Goal: Task Accomplishment & Management: Complete application form

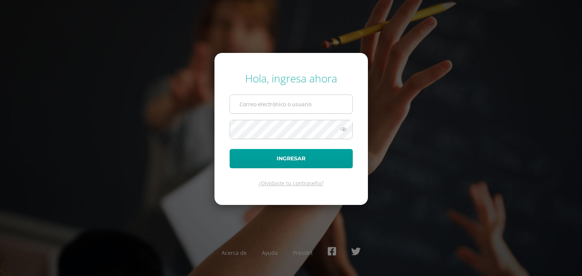
click at [268, 96] on input "text" at bounding box center [291, 104] width 122 height 19
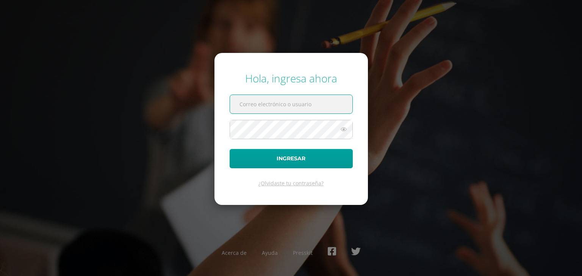
click at [249, 106] on input "text" at bounding box center [291, 104] width 122 height 19
type input "angelina.c21@maiagt.org"
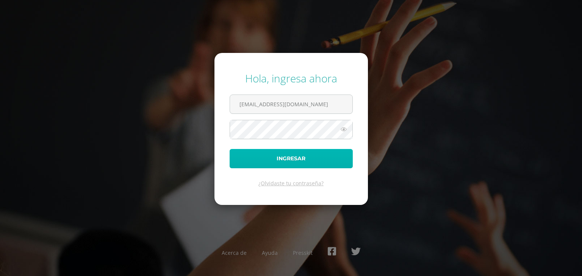
click at [270, 164] on button "Ingresar" at bounding box center [290, 158] width 123 height 19
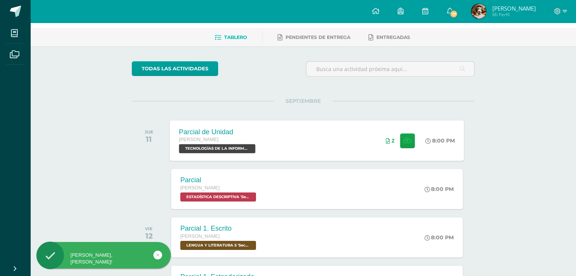
scroll to position [30, 0]
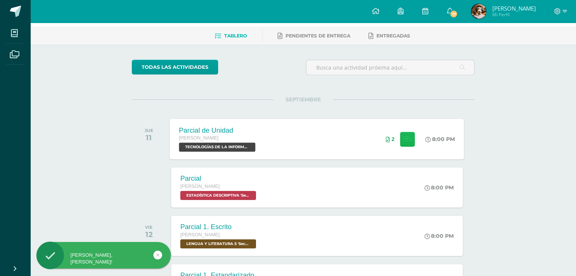
click at [410, 134] on button at bounding box center [407, 139] width 15 height 15
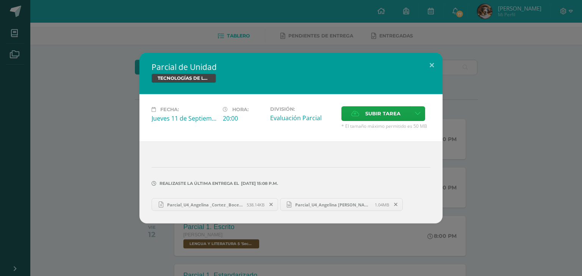
click at [337, 206] on span "Parcial_U4_Angelina Cortez Bocel.docx" at bounding box center [332, 205] width 83 height 6
click at [524, 8] on div "Parcial de Unidad TECNOLOGÍAS DE LA INFORMACIÓN Y LA COMUNICACIÓN 5 Fecha: Juev…" at bounding box center [291, 138] width 582 height 276
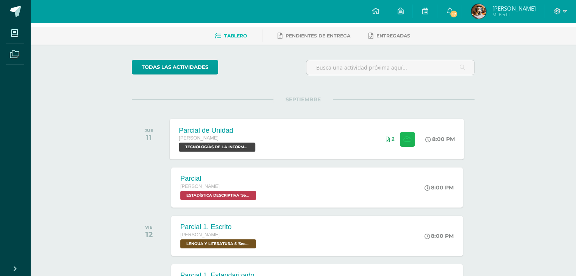
click at [402, 133] on button at bounding box center [407, 139] width 15 height 15
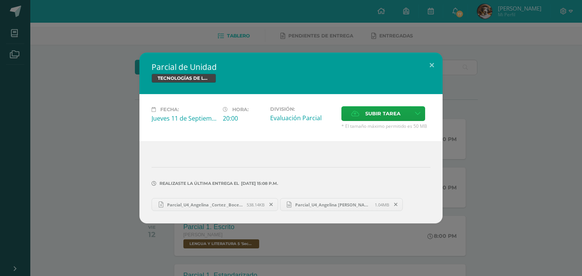
click at [264, 206] on span "538.14KB" at bounding box center [255, 205] width 18 height 6
click at [432, 69] on button at bounding box center [432, 66] width 22 height 26
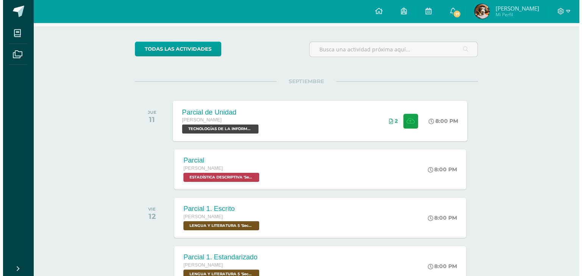
scroll to position [48, 0]
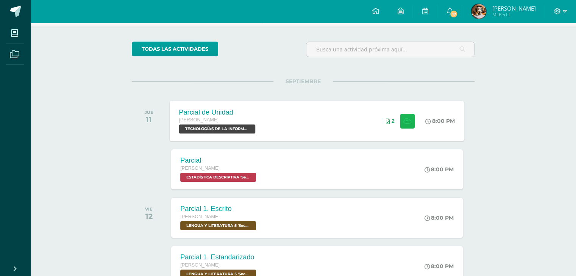
click at [408, 119] on icon at bounding box center [407, 121] width 8 height 6
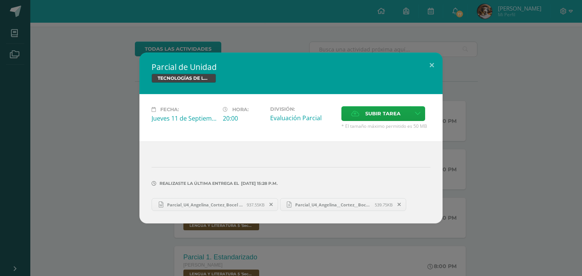
click at [270, 203] on icon at bounding box center [270, 204] width 3 height 5
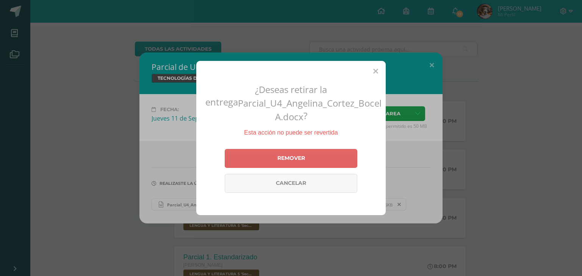
click at [409, 138] on div "¿Deseas retirar la entrega Parcial_U4_Angelina_Cortez_Bocel A.docx ? Esta acció…" at bounding box center [291, 138] width 582 height 276
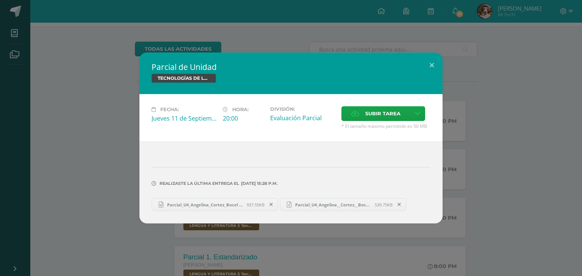
click at [364, 201] on link "Parcial_U4_Angelina__Cortez__Bocel A.xlsx 539.75KB" at bounding box center [343, 204] width 126 height 13
click at [273, 206] on icon at bounding box center [270, 204] width 3 height 5
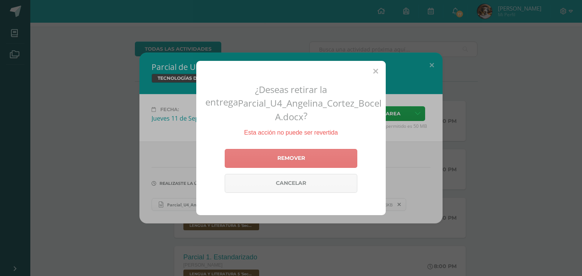
click at [294, 152] on link "Remover" at bounding box center [291, 158] width 133 height 19
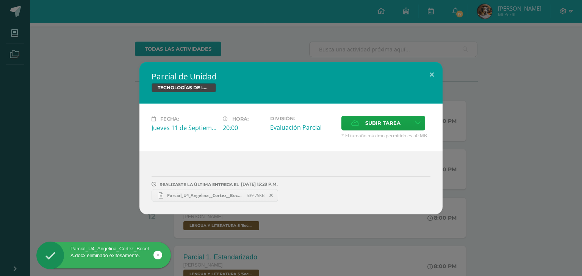
click at [271, 195] on icon at bounding box center [270, 195] width 3 height 5
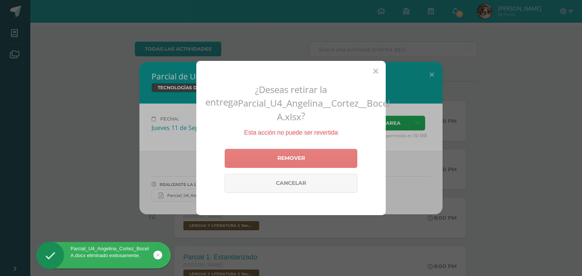
click at [285, 160] on link "Remover" at bounding box center [291, 158] width 133 height 19
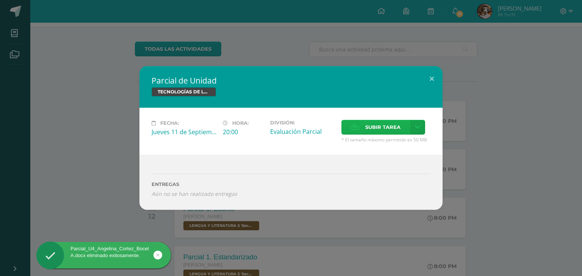
click at [380, 128] on span "Subir tarea" at bounding box center [382, 127] width 35 height 14
click at [0, 0] on input "Subir tarea" at bounding box center [0, 0] width 0 height 0
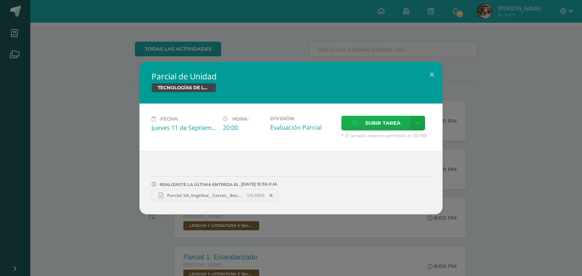
click at [374, 128] on span "Subir tarea" at bounding box center [382, 123] width 35 height 14
click at [0, 0] on input "Subir tarea" at bounding box center [0, 0] width 0 height 0
click at [395, 128] on span "Subir tarea" at bounding box center [382, 123] width 35 height 14
click at [0, 0] on input "Subir tarea" at bounding box center [0, 0] width 0 height 0
